Goal: Navigation & Orientation: Go to known website

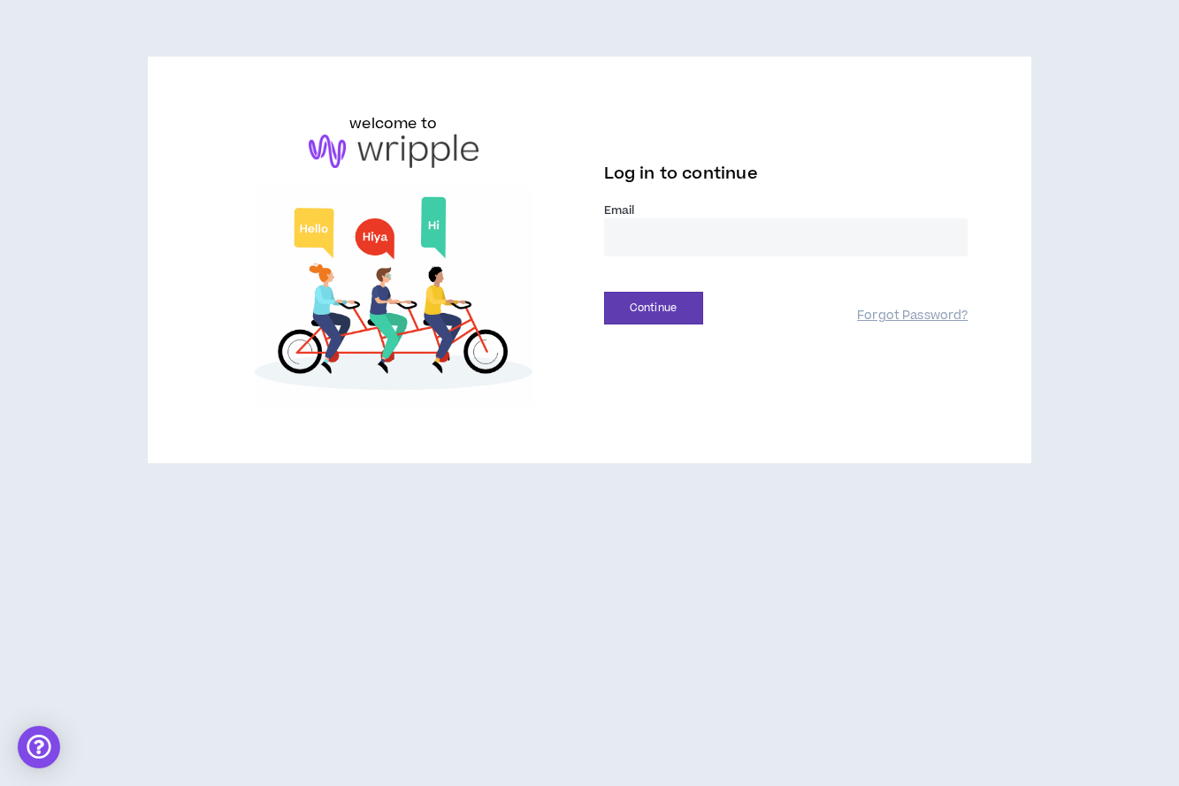
click at [702, 249] on input "email" at bounding box center [786, 237] width 364 height 38
type input "**********"
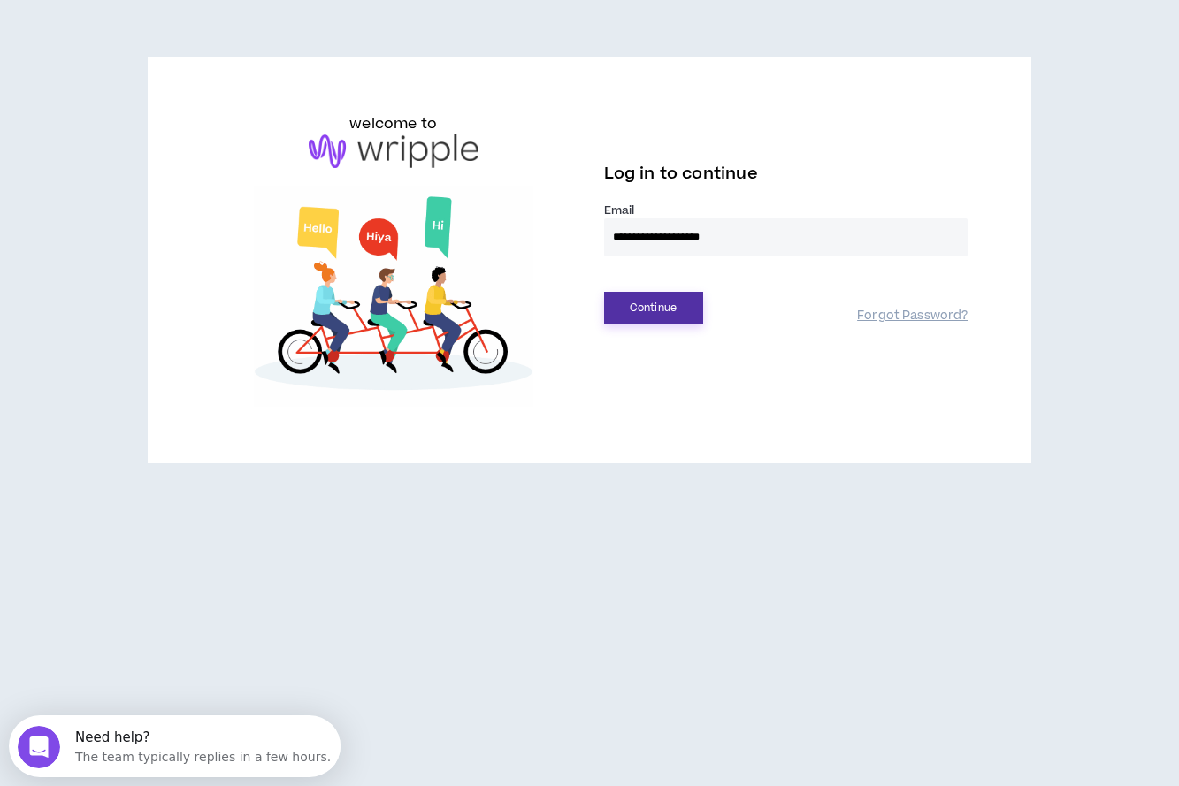
click at [622, 318] on button "Continue" at bounding box center [653, 308] width 99 height 33
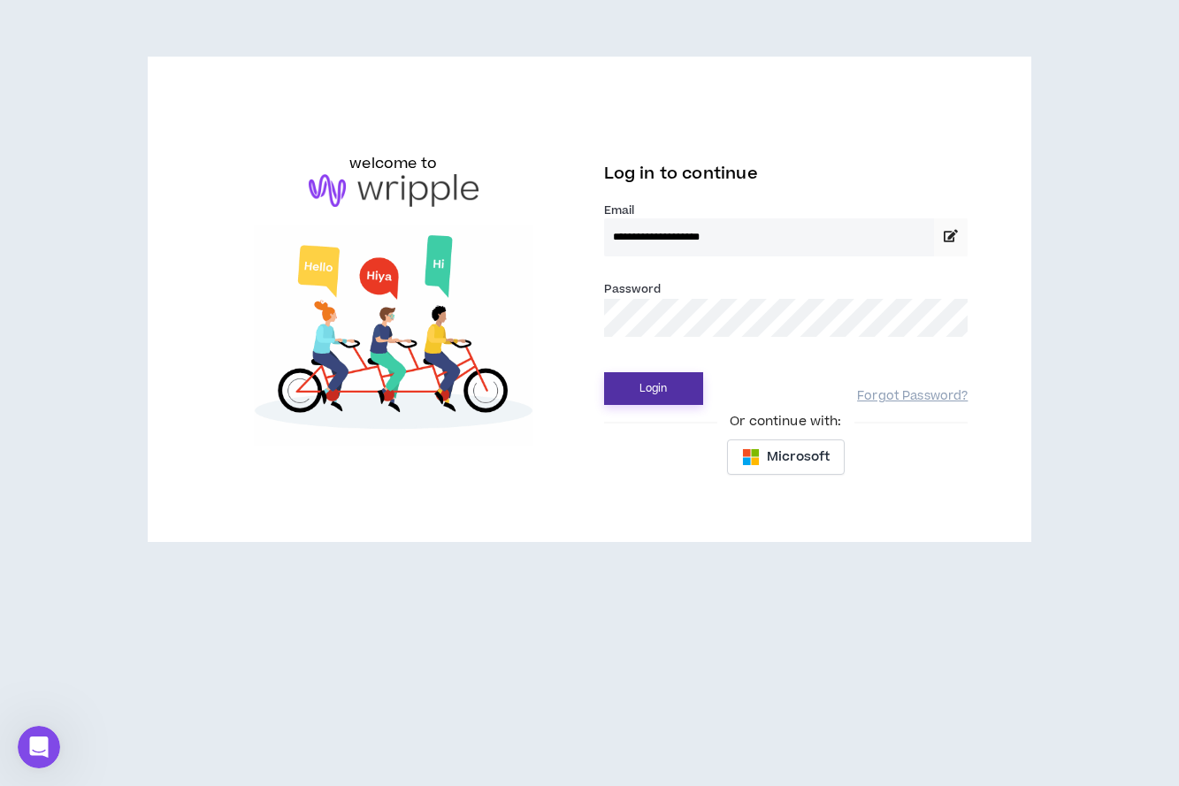
click at [660, 378] on button "Login" at bounding box center [653, 388] width 99 height 33
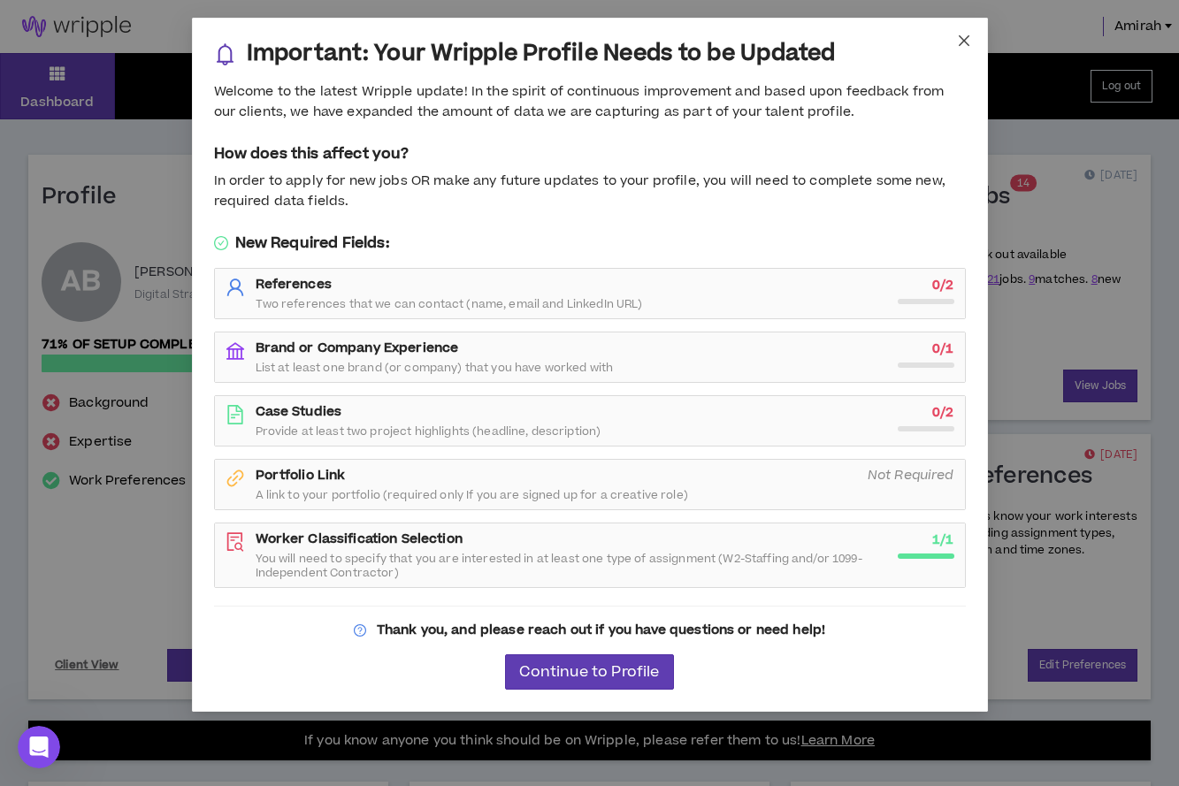
click at [962, 43] on icon "close" at bounding box center [964, 41] width 14 height 14
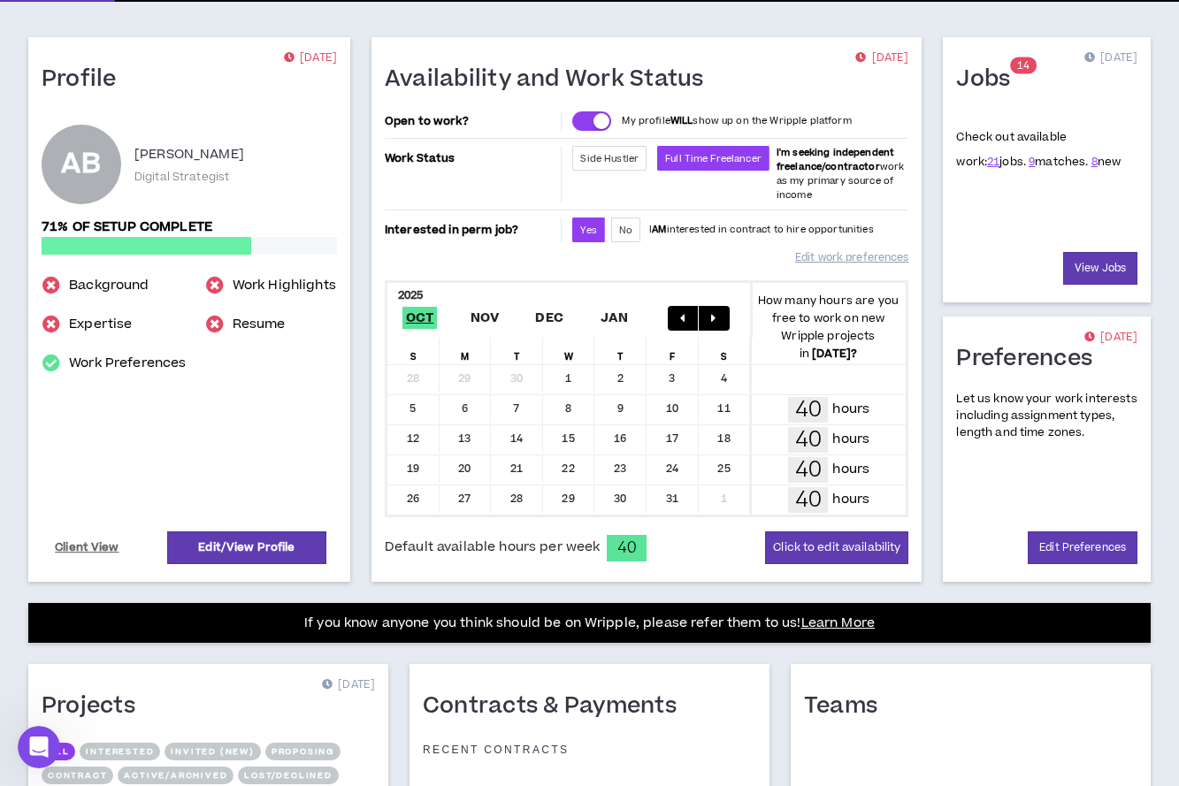
scroll to position [236, 0]
